Goal: Navigation & Orientation: Find specific page/section

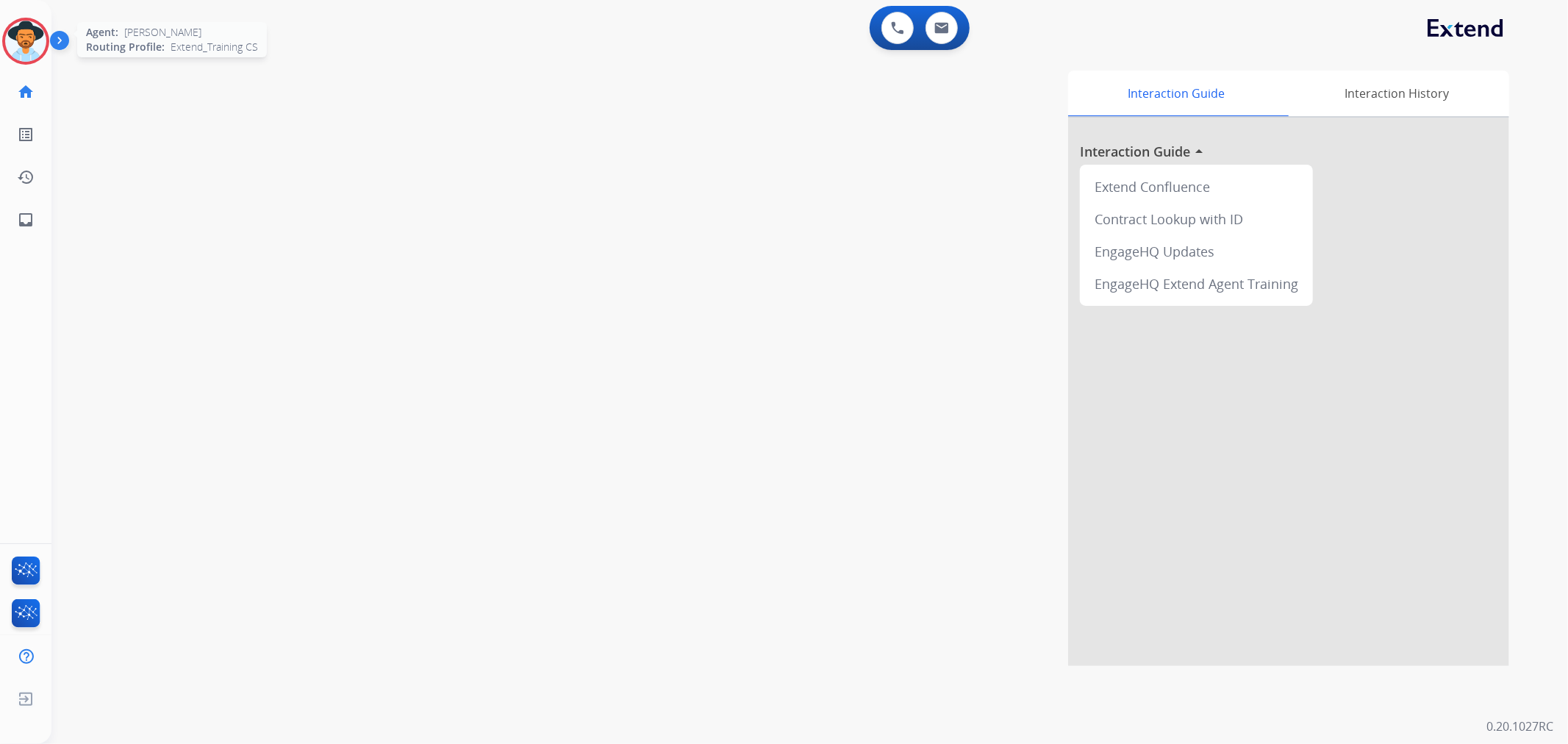
click at [47, 42] on div at bounding box center [25, 41] width 47 height 47
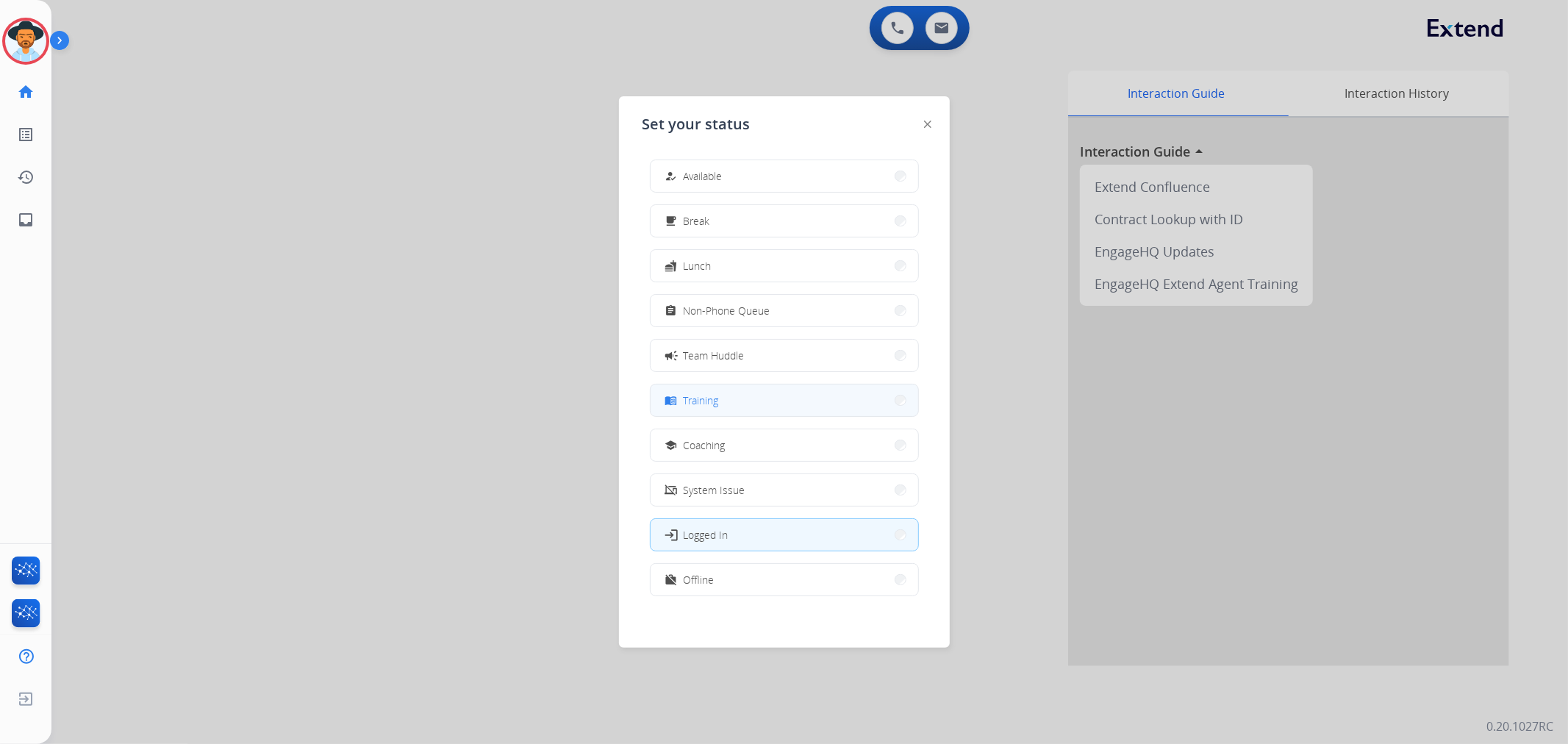
click at [708, 393] on span "Training" at bounding box center [701, 399] width 35 height 15
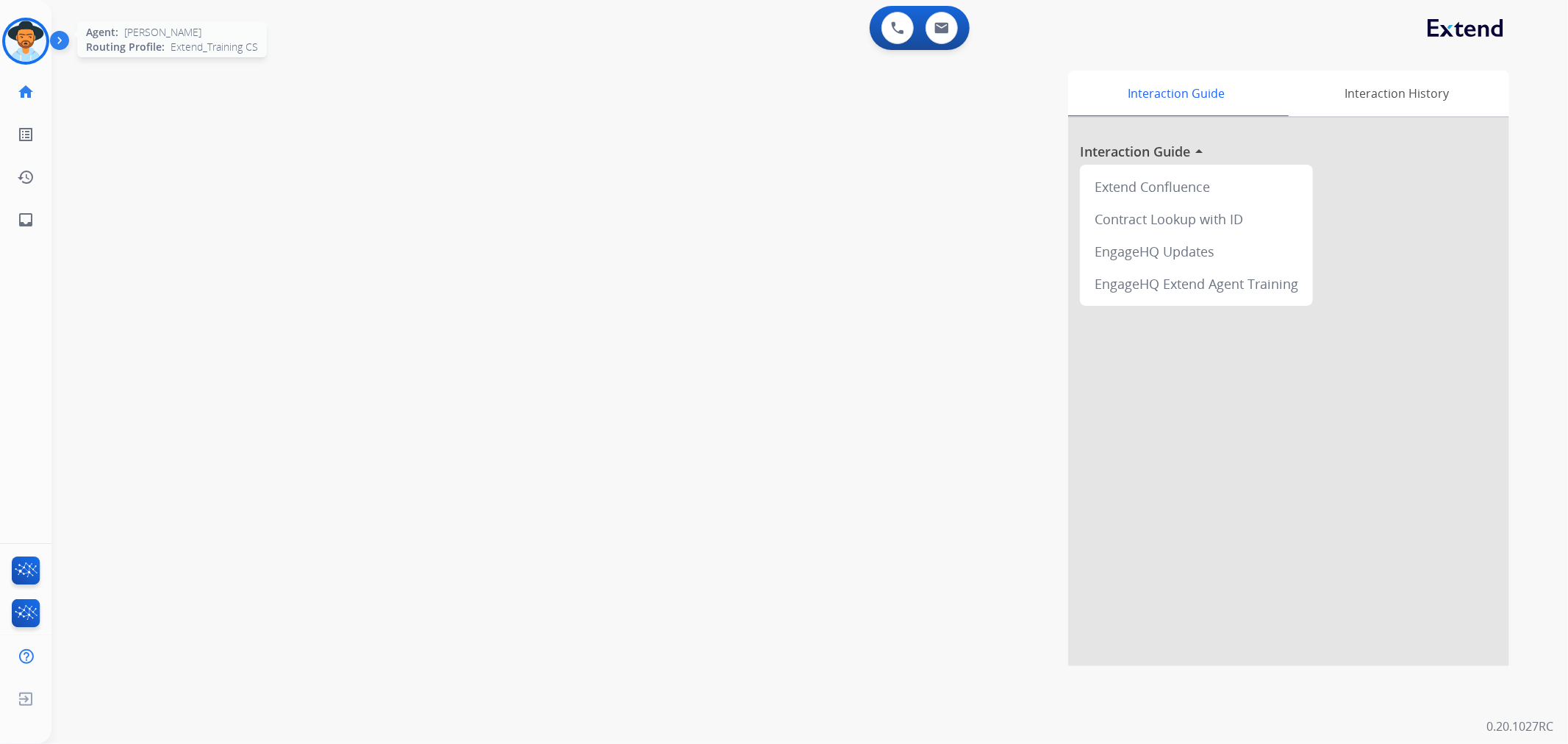
click at [33, 29] on img at bounding box center [26, 41] width 41 height 41
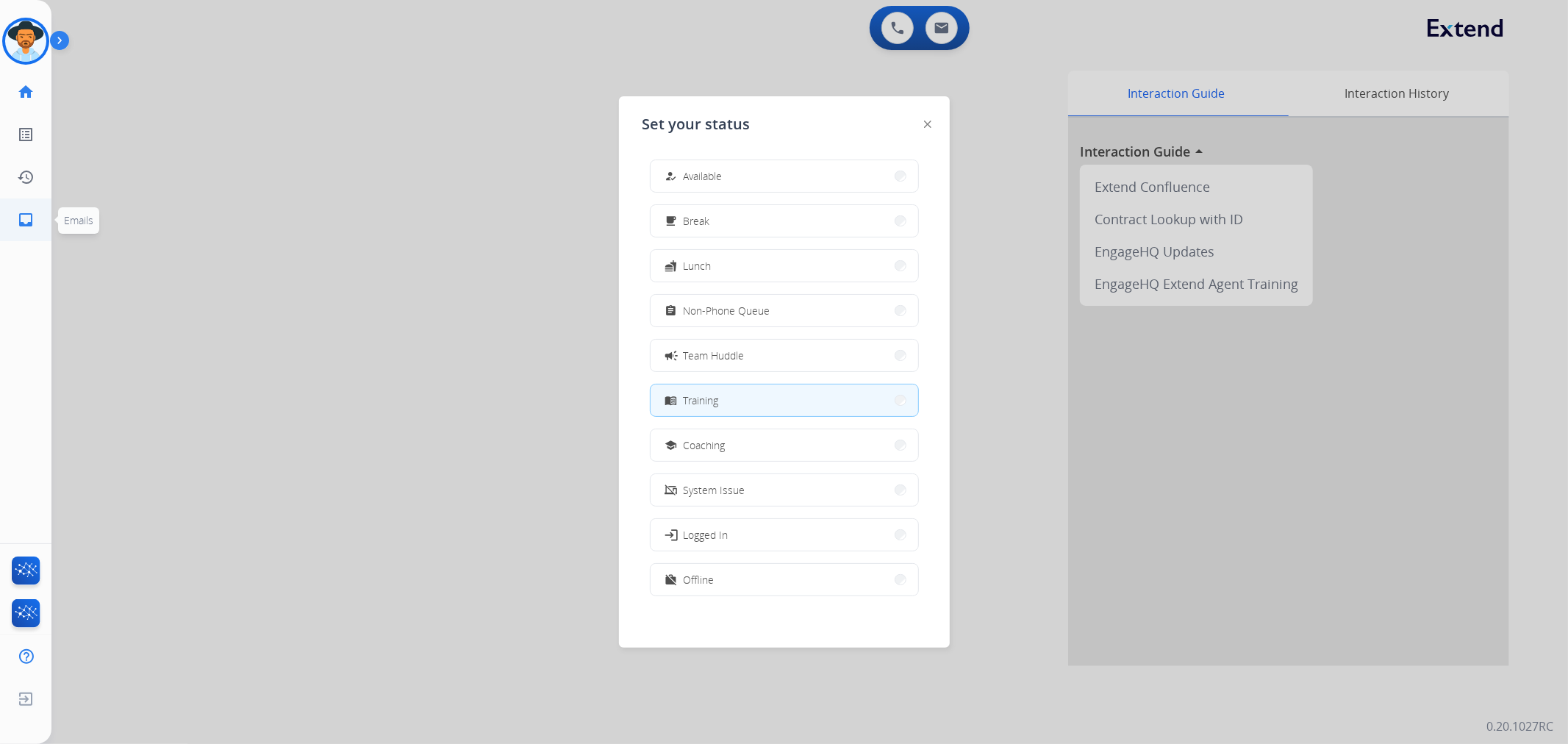
click at [22, 221] on mat-icon "inbox" at bounding box center [26, 220] width 18 height 18
